Goal: Contribute content: Contribute content

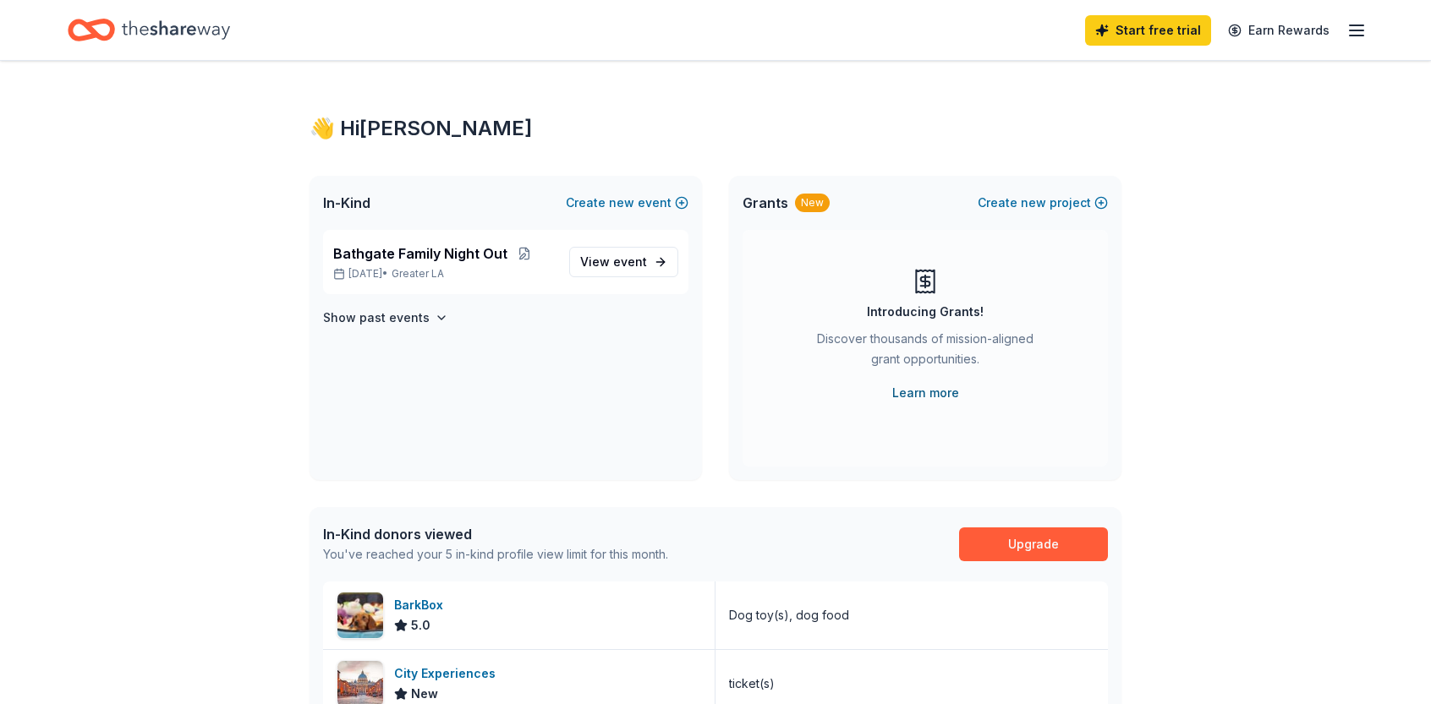
click at [907, 390] on link "Learn more" at bounding box center [925, 393] width 67 height 20
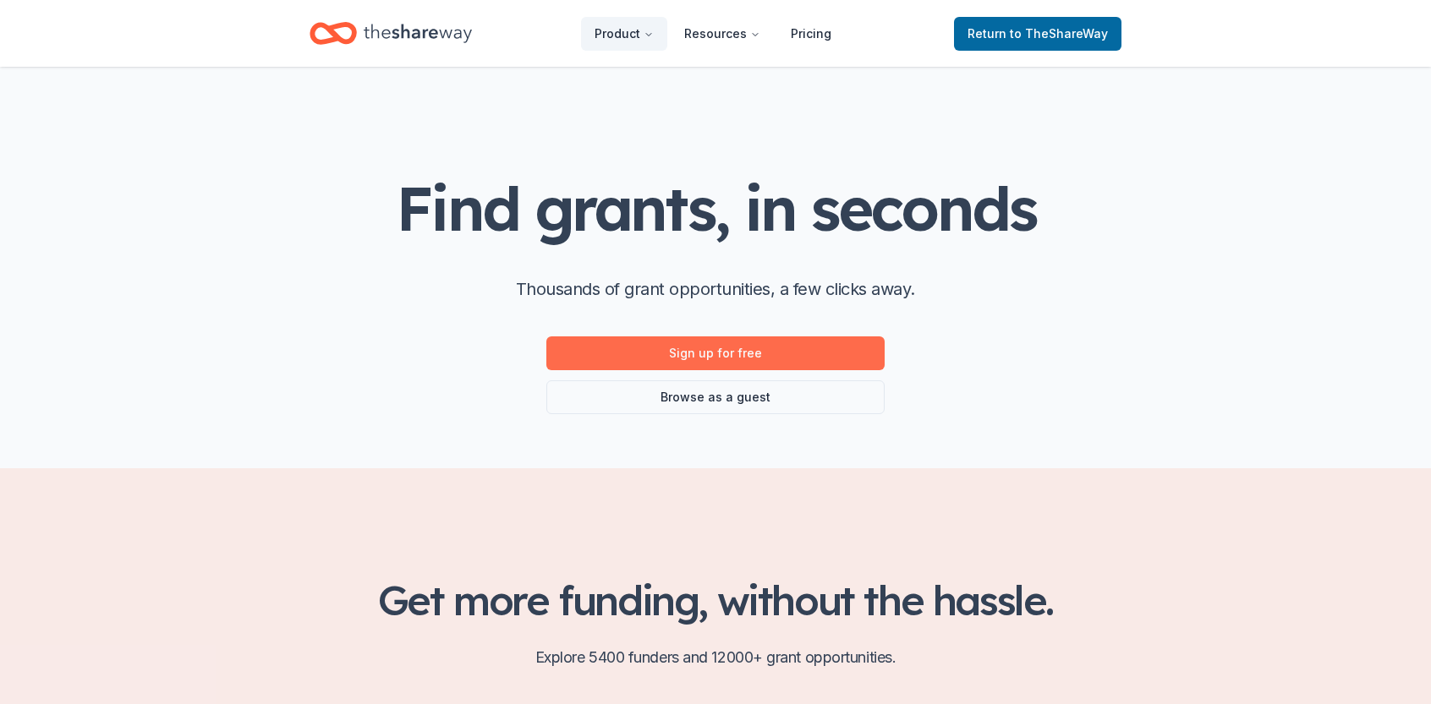
click at [769, 349] on link "Sign up for free" at bounding box center [715, 354] width 338 height 34
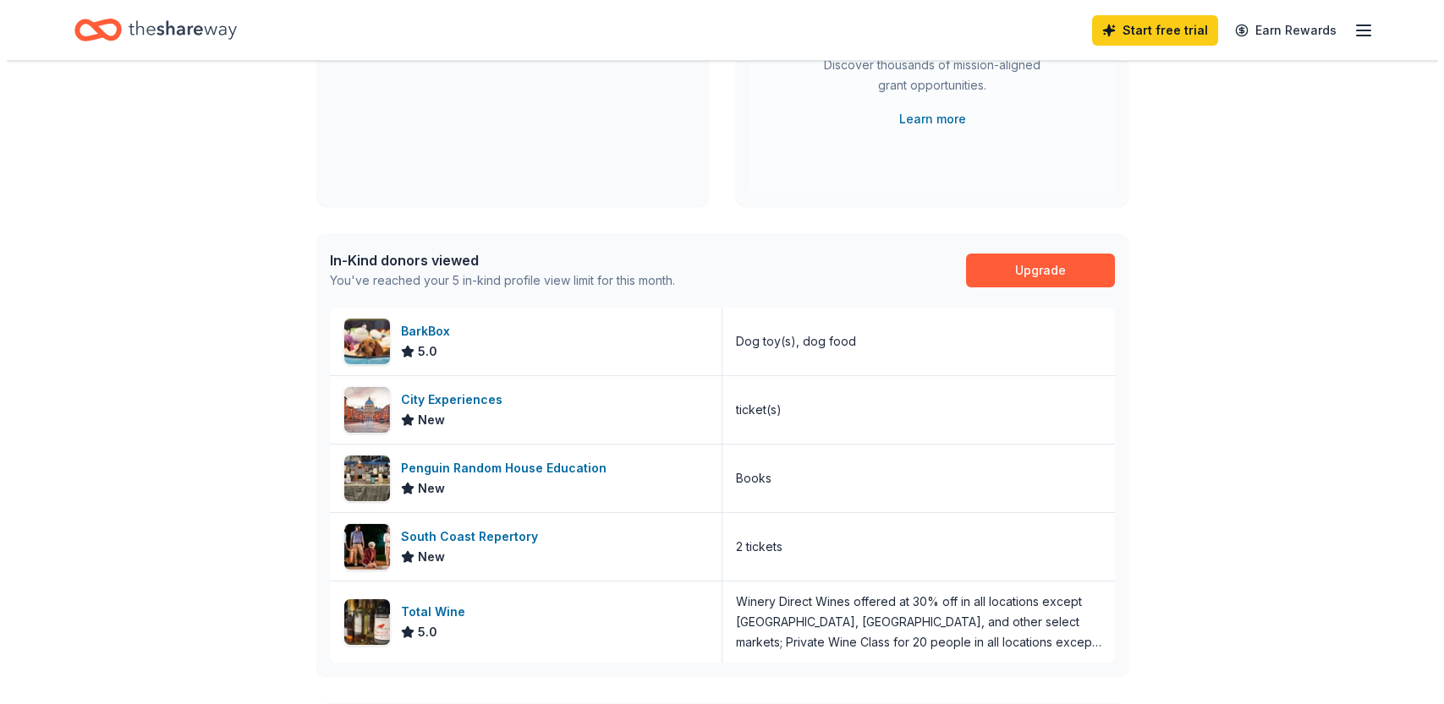
scroll to position [563, 0]
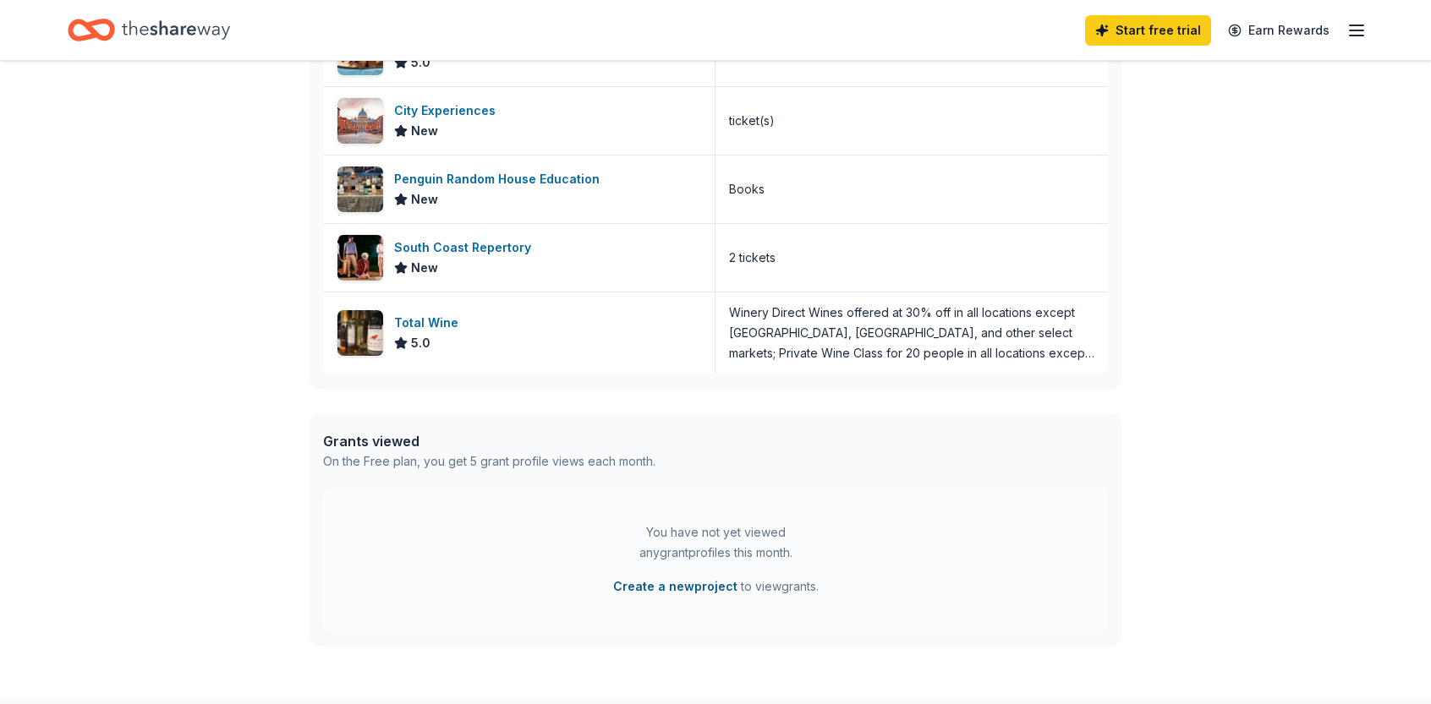
click at [677, 589] on button "Create a new project" at bounding box center [675, 587] width 124 height 20
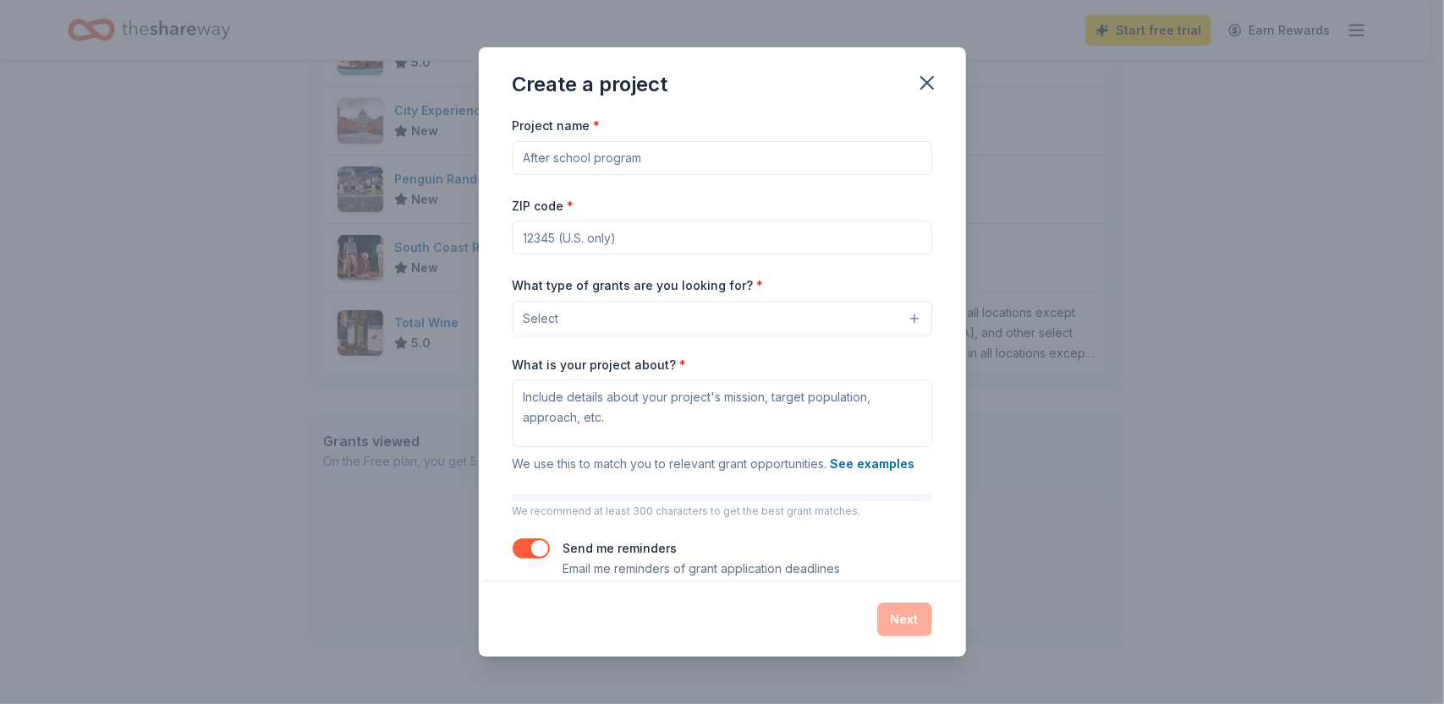
click at [584, 153] on input "Project name *" at bounding box center [722, 158] width 419 height 34
type input "5th Grade Science Camp"
type input "92692"
click at [899, 320] on button "Select" at bounding box center [722, 319] width 419 height 36
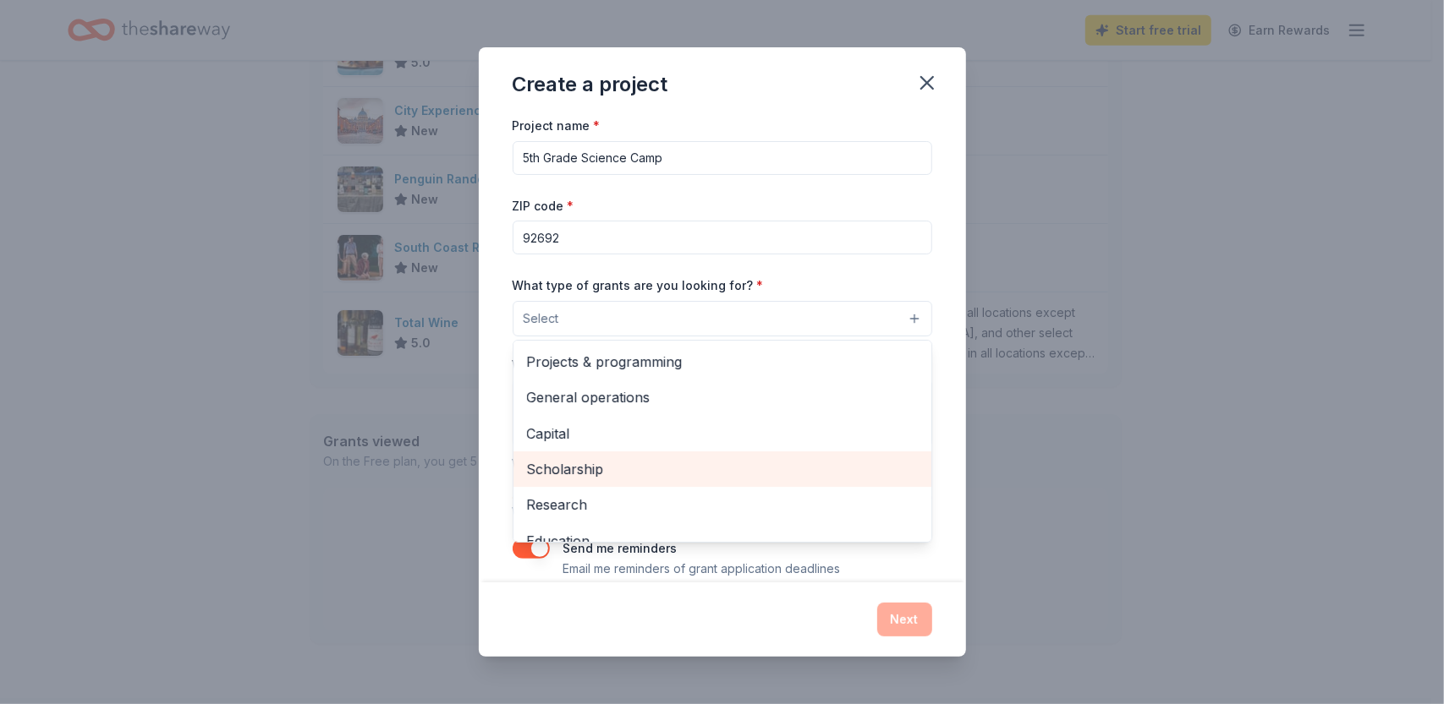
click at [859, 463] on span "Scholarship" at bounding box center [722, 469] width 391 height 22
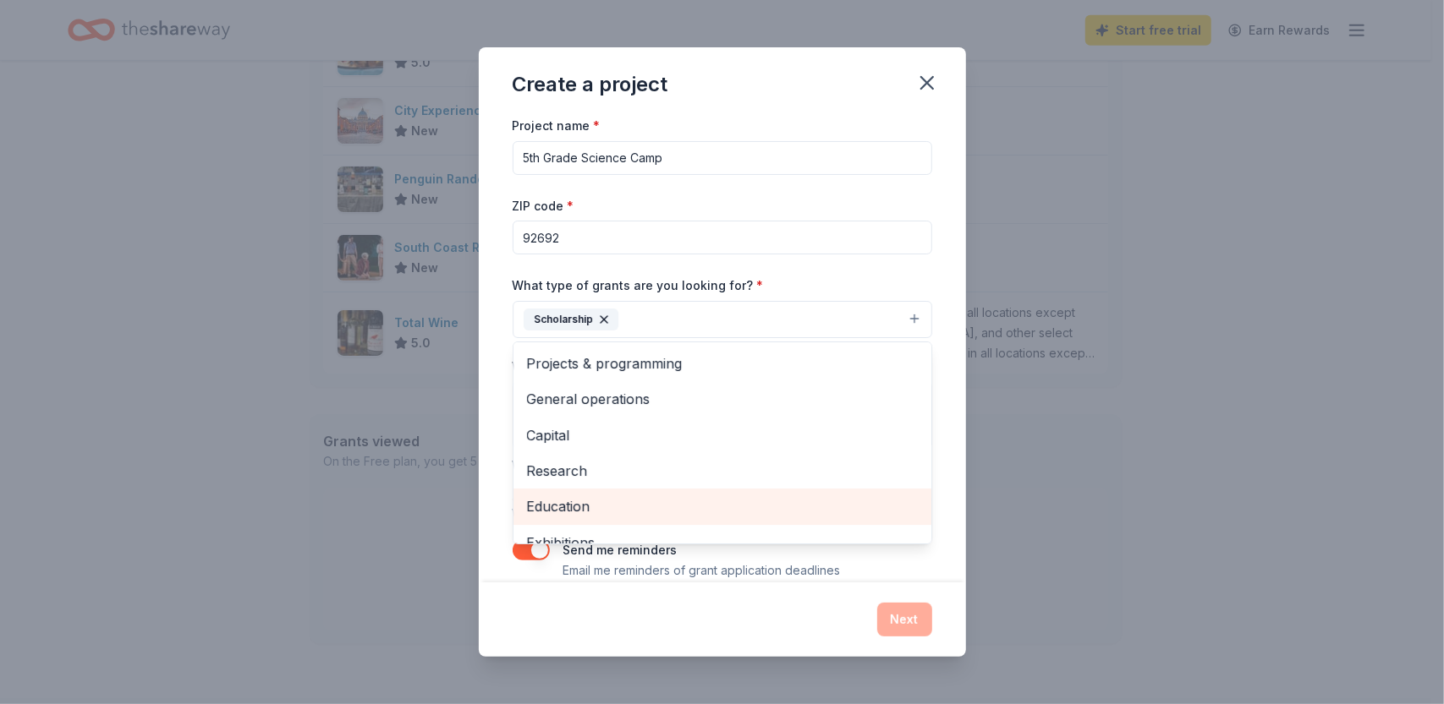
click at [793, 515] on span "Education" at bounding box center [722, 507] width 391 height 22
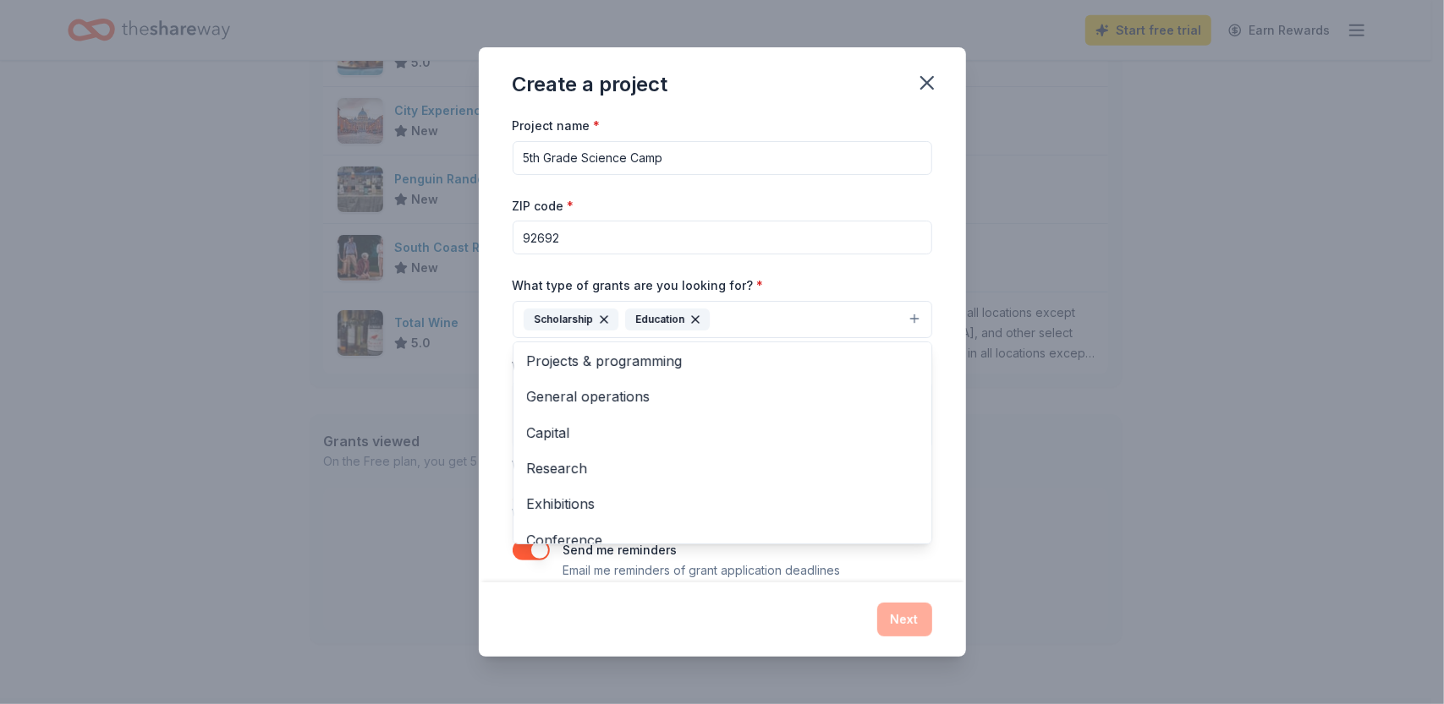
scroll to position [0, 0]
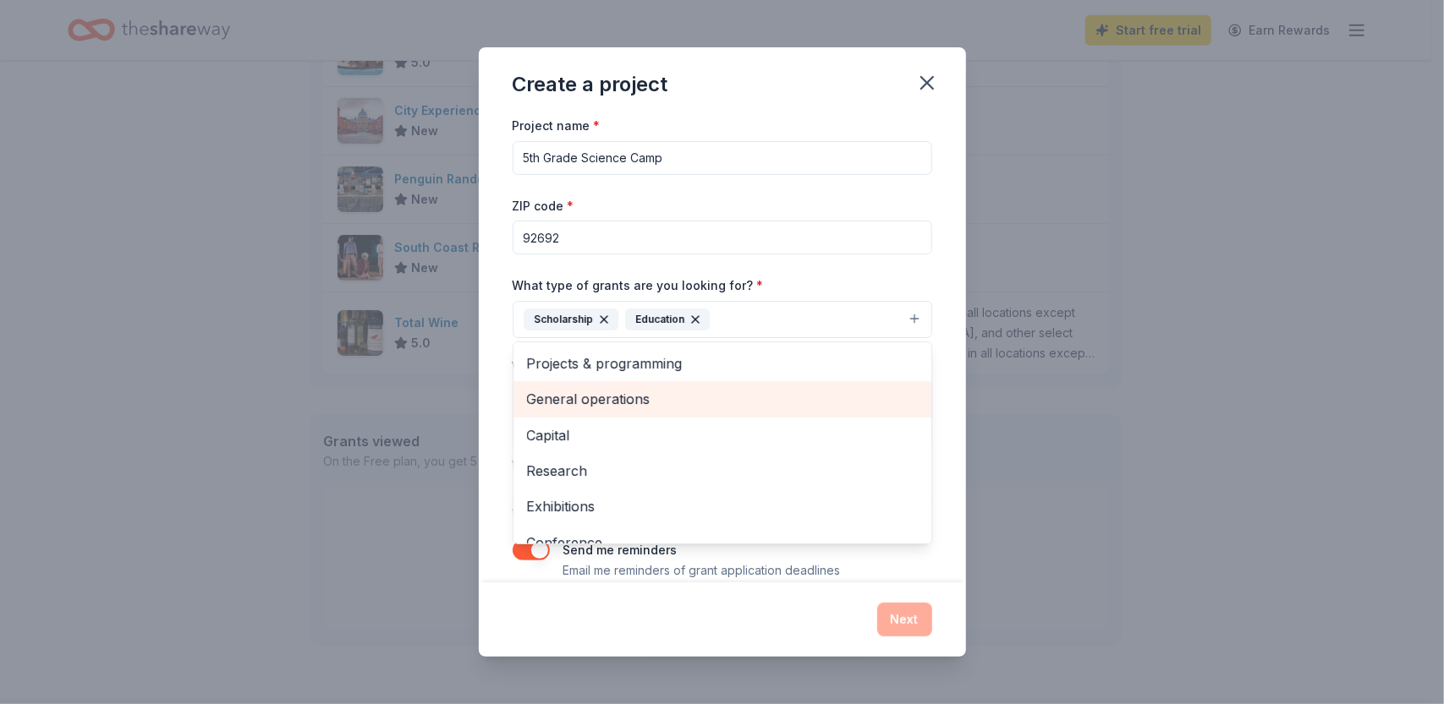
click at [797, 397] on span "General operations" at bounding box center [722, 399] width 391 height 22
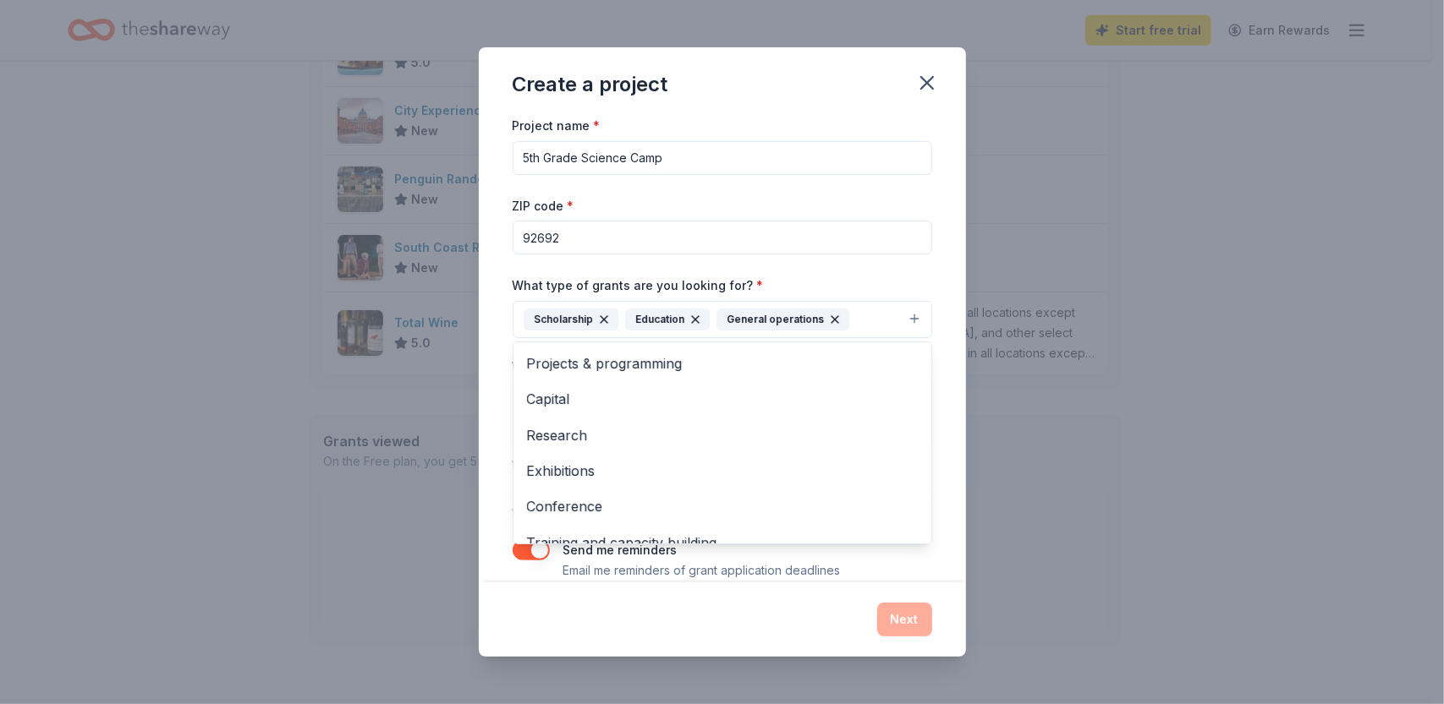
click at [844, 280] on div "What type of grants are you looking for? * Scholarship Education General operat…" at bounding box center [722, 306] width 419 height 63
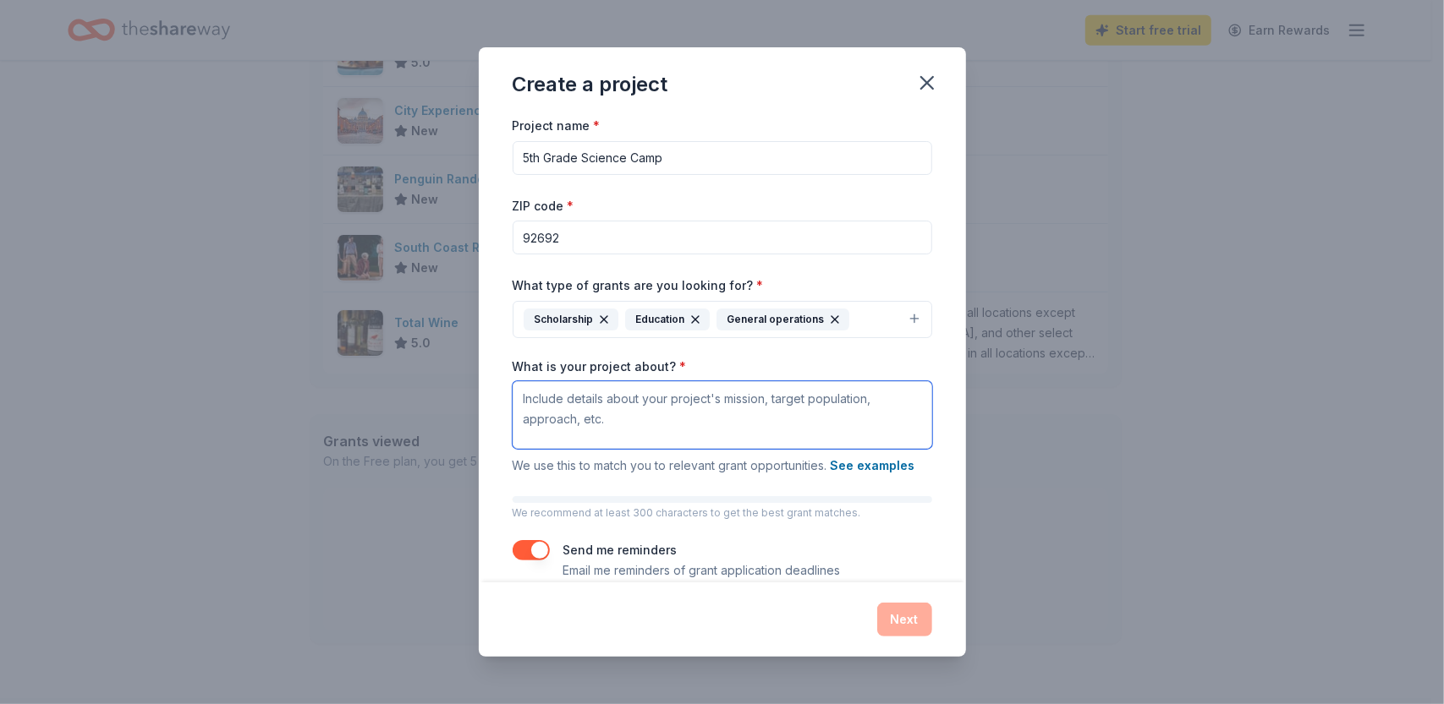
click at [780, 403] on textarea "What is your project about? *" at bounding box center [722, 415] width 419 height 68
paste textarea "Bathgate Elementary School Foundation (BESF), a nonprofit supporting Bathgate E…"
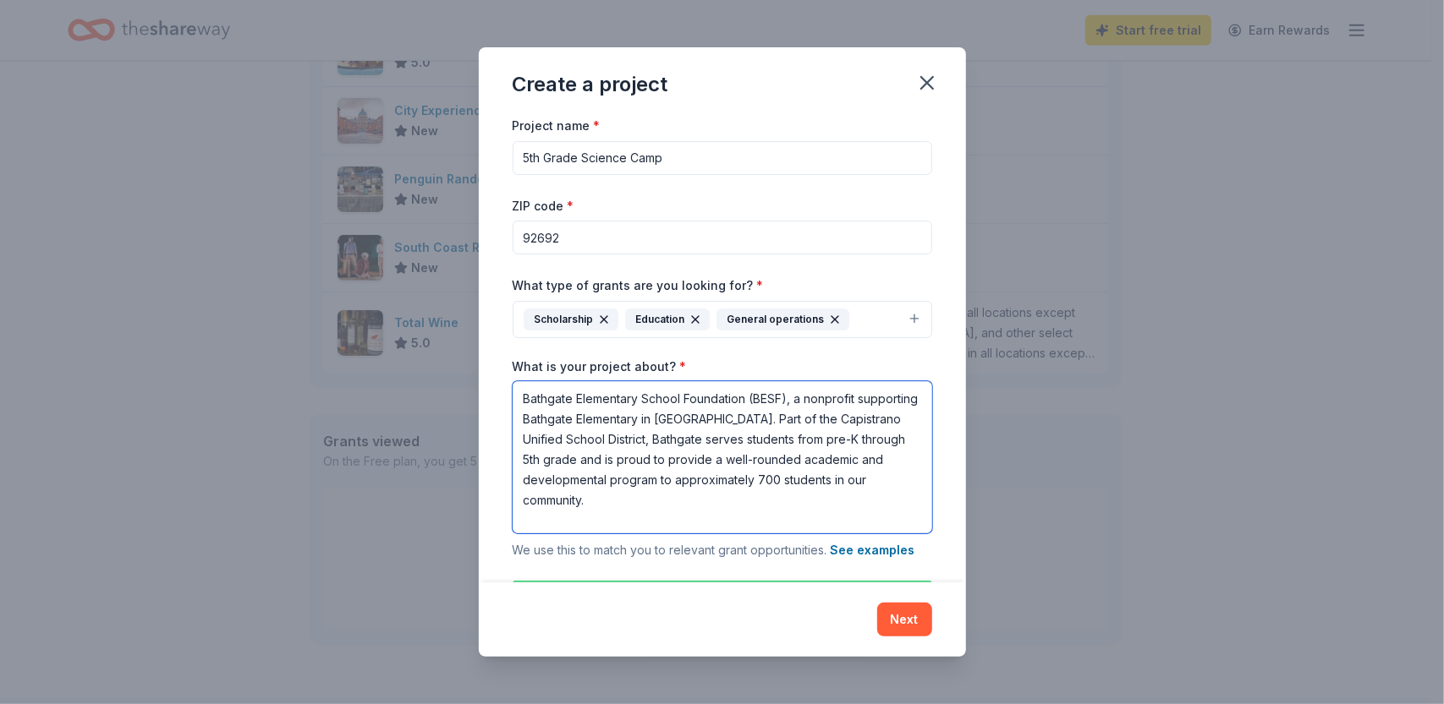
click at [795, 400] on textarea "Bathgate Elementary School Foundation (BESF), a nonprofit supporting Bathgate E…" at bounding box center [722, 457] width 419 height 152
click at [721, 500] on textarea "Bathgate Elementary School Foundation (BESF), is a nonprofit supporting Bathgat…" at bounding box center [722, 457] width 419 height 152
paste textarea "Each year, our 5th grade class has the opportunity to attend Science Camp—an im…"
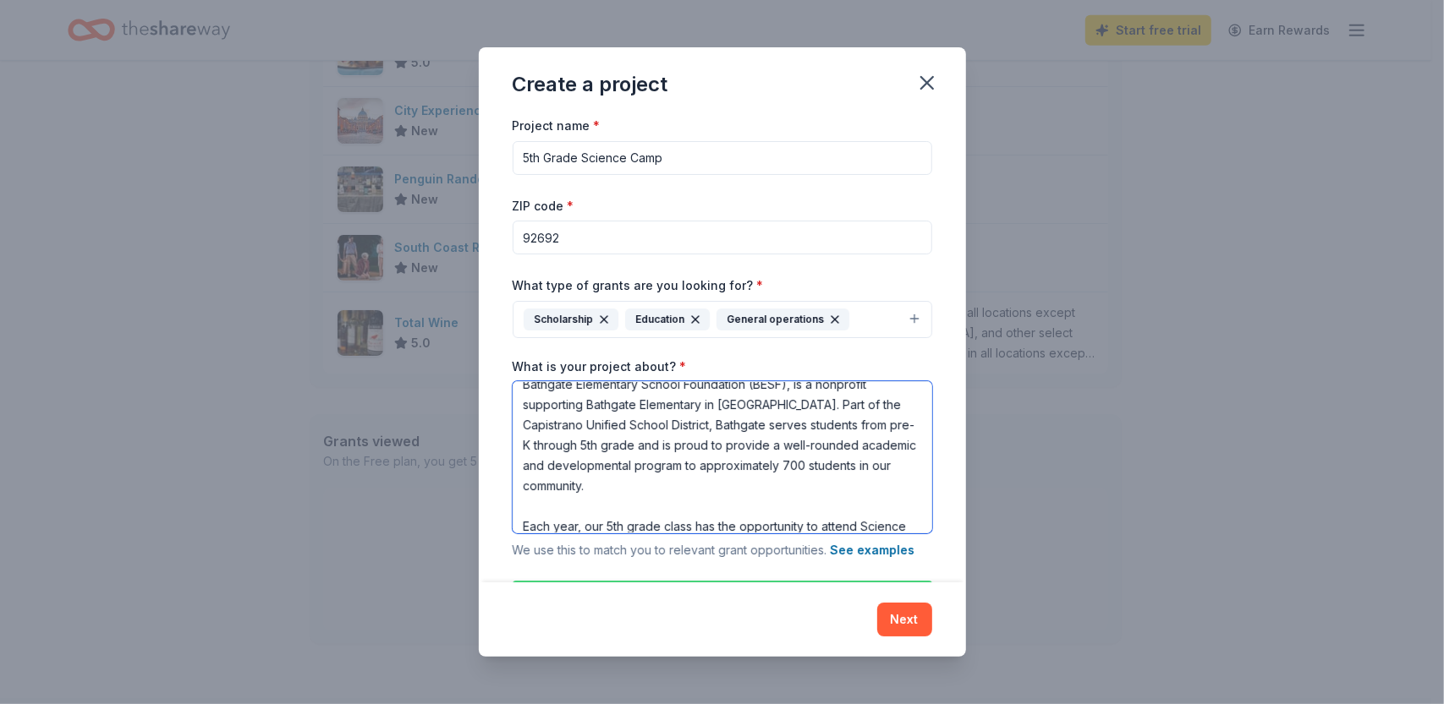
scroll to position [96, 0]
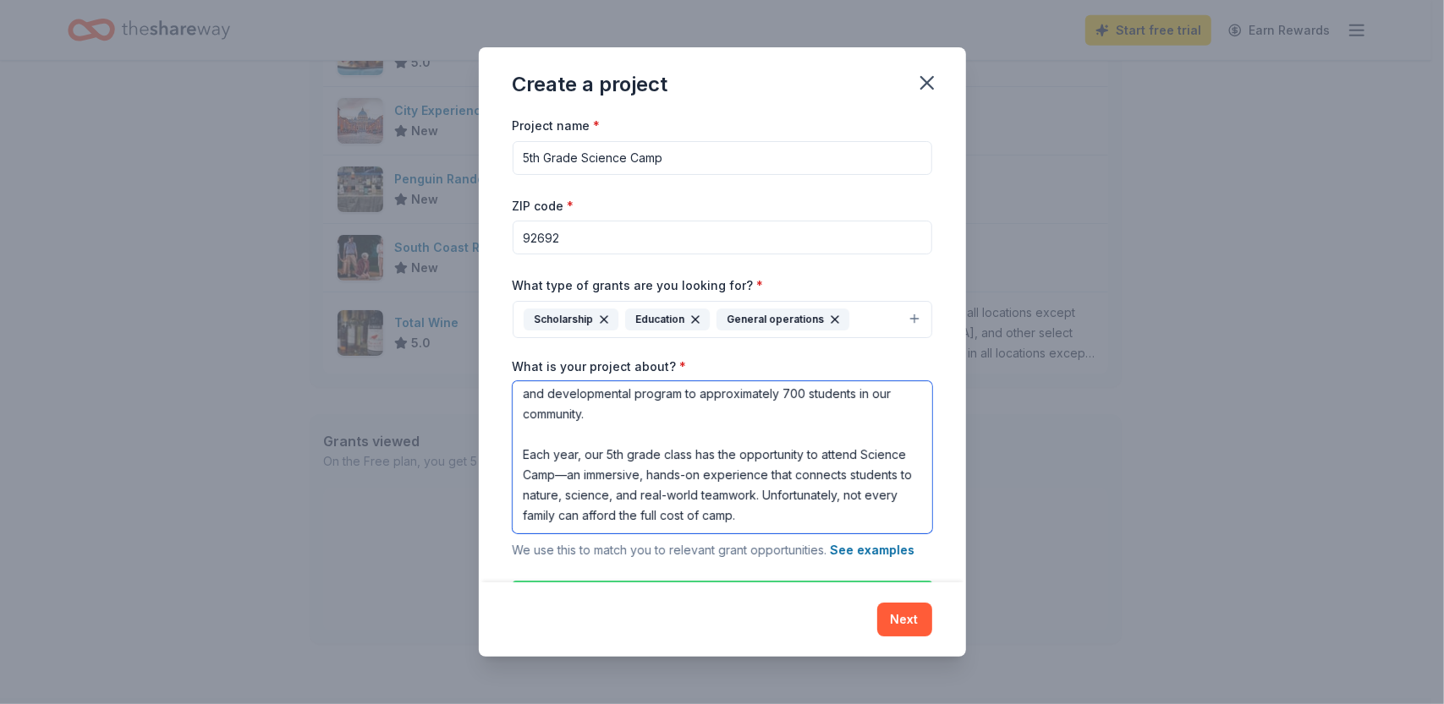
drag, startPoint x: 891, startPoint y: 508, endPoint x: 505, endPoint y: 503, distance: 385.7
click at [505, 503] on div "Project name * 5th Grade Science Camp ZIP code * 92692 What type of grants are …" at bounding box center [722, 349] width 487 height 468
click at [895, 507] on textarea "Bathgate Elementary School Foundation (BESF), is a nonprofit supporting Bathgat…" at bounding box center [722, 457] width 419 height 152
drag, startPoint x: 896, startPoint y: 507, endPoint x: 885, endPoint y: 513, distance: 12.5
click at [895, 507] on textarea "Bathgate Elementary School Foundation (BESF), is a nonprofit supporting Bathgat…" at bounding box center [722, 457] width 419 height 152
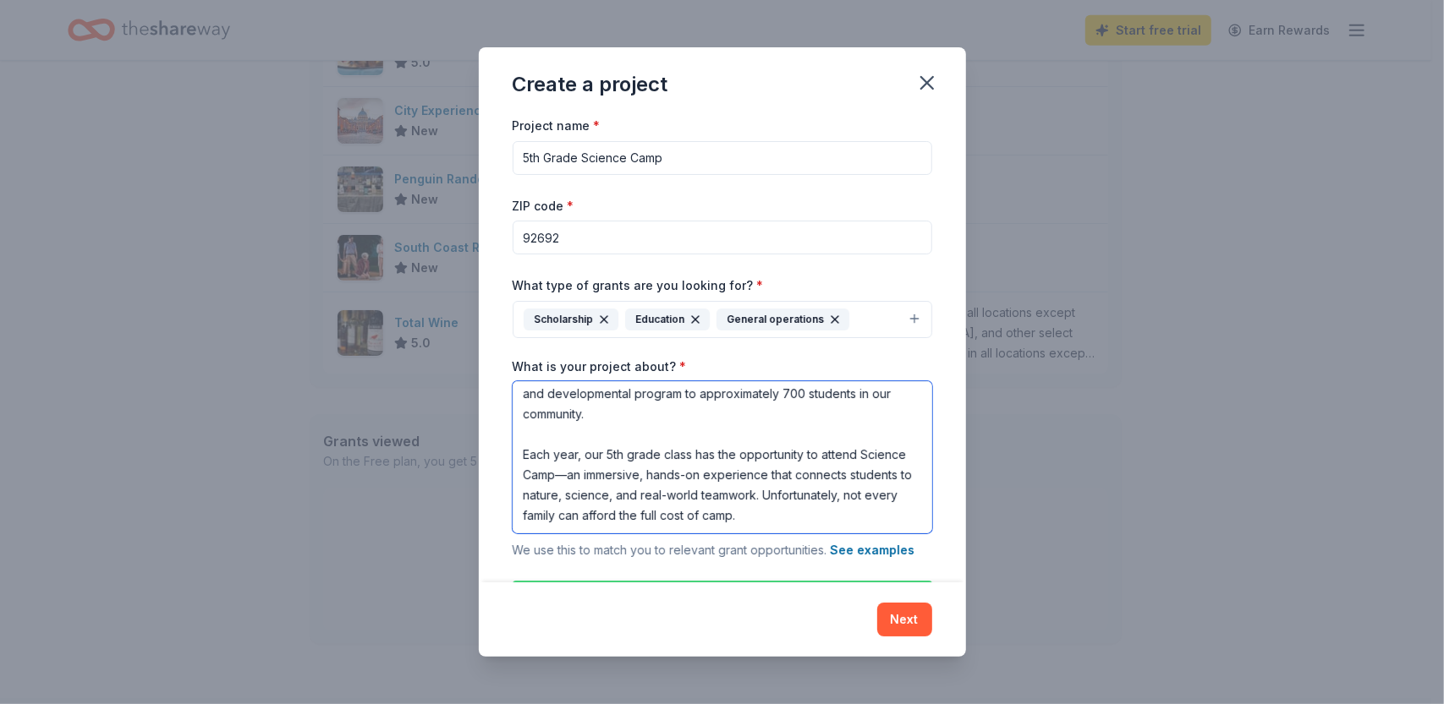
click at [879, 518] on textarea "Bathgate Elementary School Foundation (BESF), is a nonprofit supporting Bathgat…" at bounding box center [722, 457] width 419 height 152
click at [885, 501] on textarea "Bathgate Elementary School Foundation (BESF), is a nonprofit supporting Bathgat…" at bounding box center [722, 457] width 419 height 152
paste textarea "We are currently raising funds to provide student scholarships"
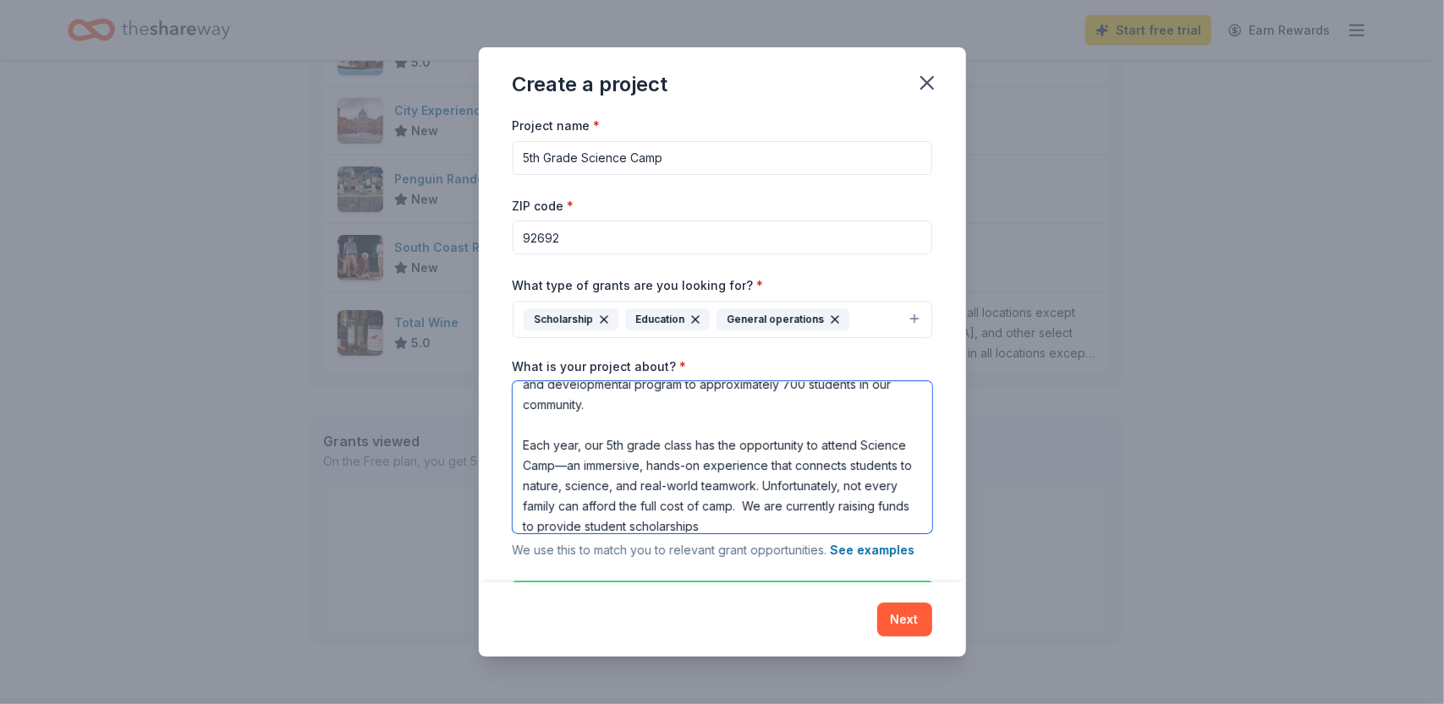
type textarea "Bathgate Elementary School Foundation (BESF), is a nonprofit supporting Bathgat…"
